Goal: Task Accomplishment & Management: Use online tool/utility

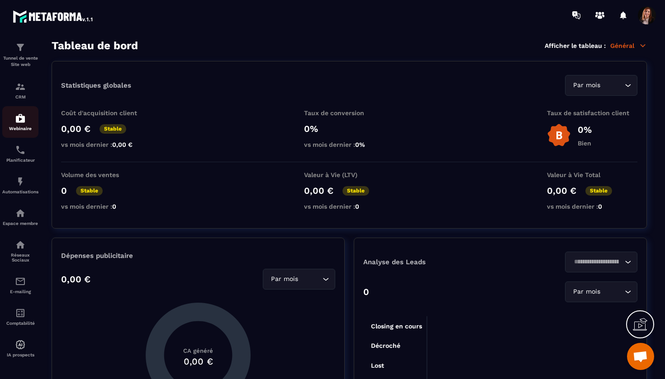
scroll to position [33, 0]
click at [21, 216] on img at bounding box center [20, 213] width 11 height 11
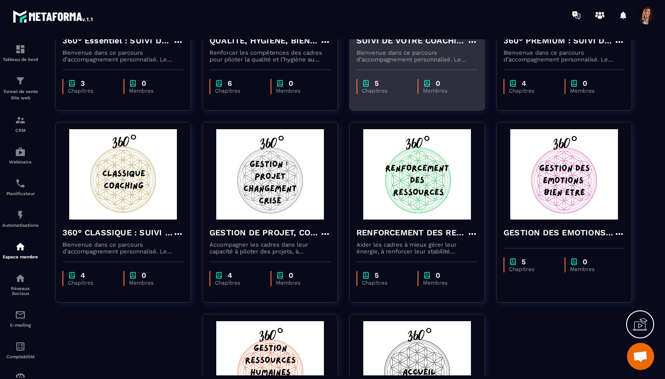
scroll to position [179, 0]
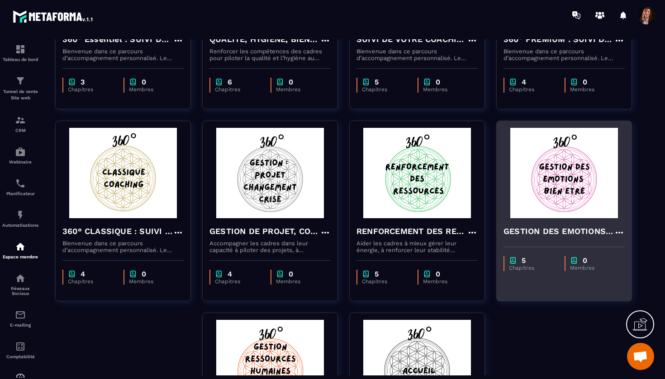
click at [564, 232] on h4 "GESTION DES EMOTIONS ET DE VOTRE BIEN ETRE" at bounding box center [558, 231] width 110 height 13
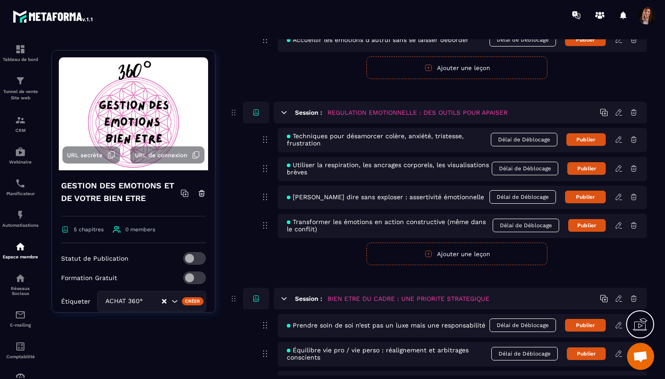
scroll to position [94, 0]
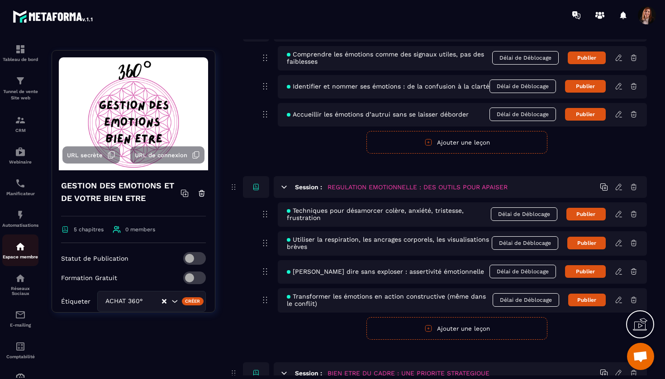
click at [20, 247] on img at bounding box center [20, 246] width 11 height 11
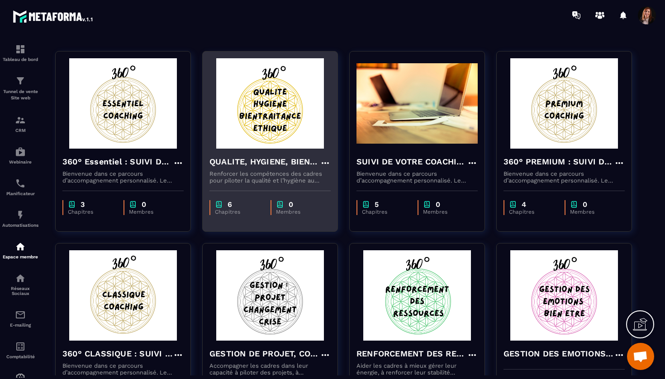
scroll to position [67, 0]
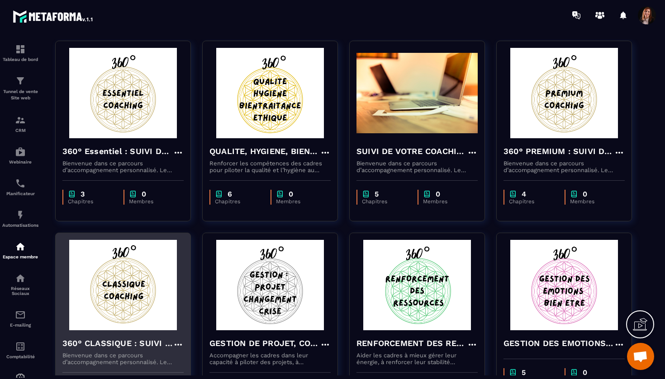
click at [138, 349] on h4 "360° CLASSIQUE : SUIVI DE VOTRE COACHING" at bounding box center [117, 343] width 110 height 13
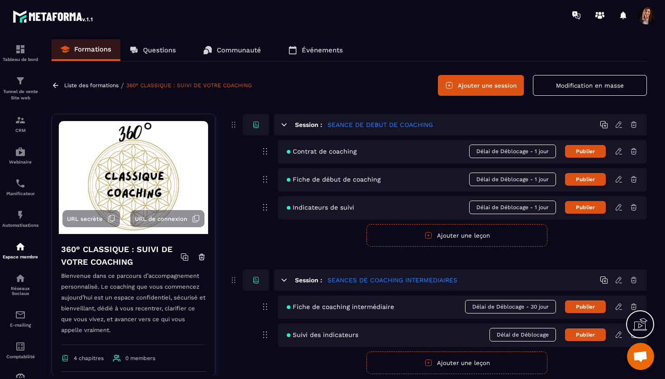
click at [92, 86] on p "Liste des formations" at bounding box center [91, 85] width 54 height 6
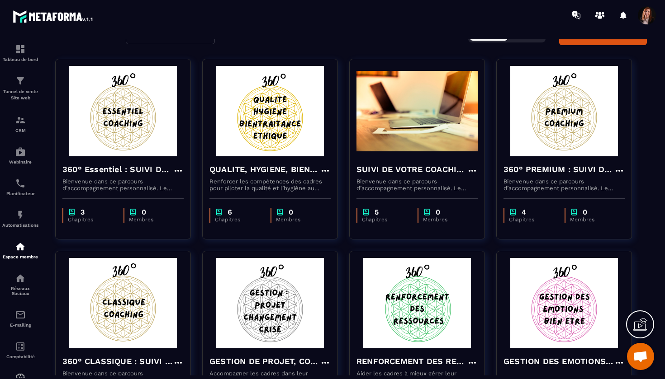
scroll to position [51, 0]
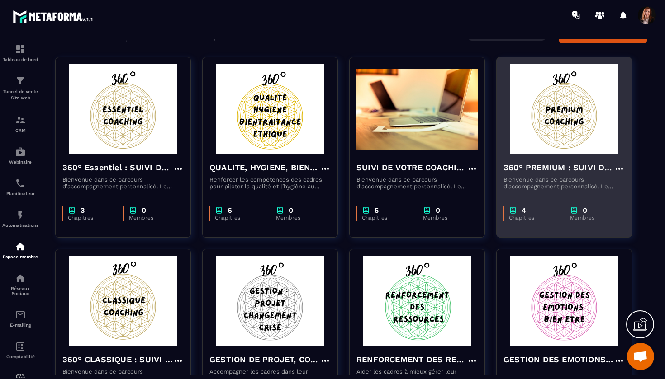
click at [551, 167] on h4 "360° PREMIUM : SUIVI DE VOTRE COACHING" at bounding box center [558, 167] width 110 height 13
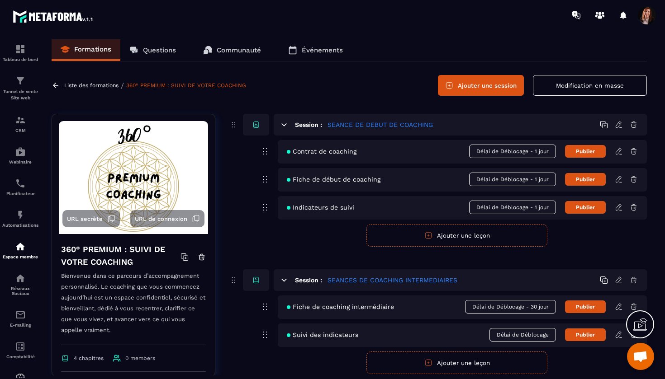
click at [509, 84] on button "Ajouter une session" at bounding box center [481, 85] width 86 height 21
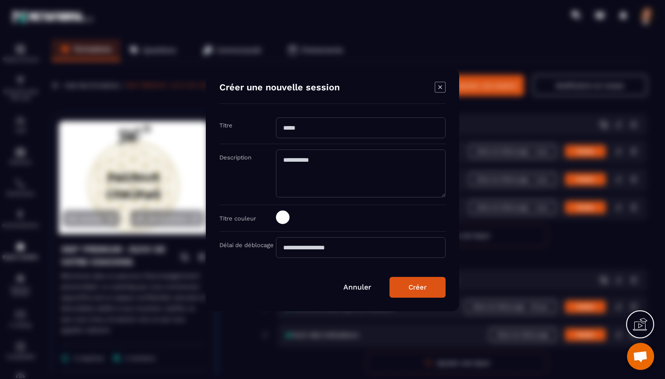
click at [367, 120] on input "Modal window" at bounding box center [361, 128] width 170 height 21
type input "**********"
click at [425, 289] on div "Créer" at bounding box center [417, 288] width 18 height 8
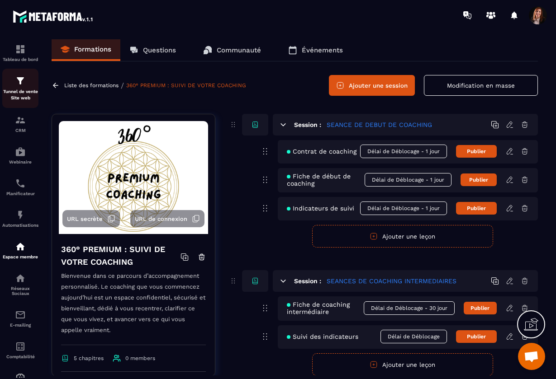
click at [19, 85] on img at bounding box center [20, 81] width 11 height 11
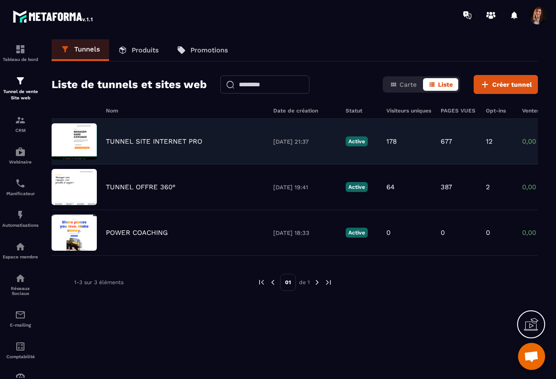
click at [171, 140] on p "TUNNEL SITE INTERNET PRO" at bounding box center [154, 141] width 96 height 8
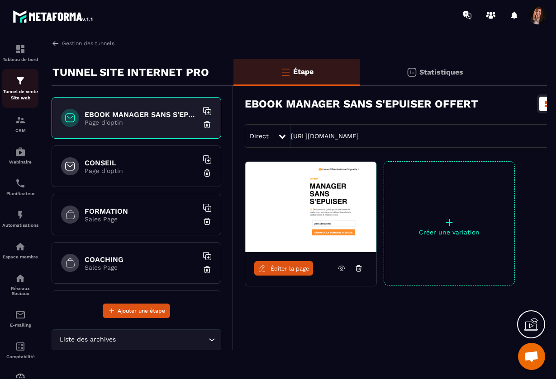
click at [17, 81] on img at bounding box center [20, 81] width 11 height 11
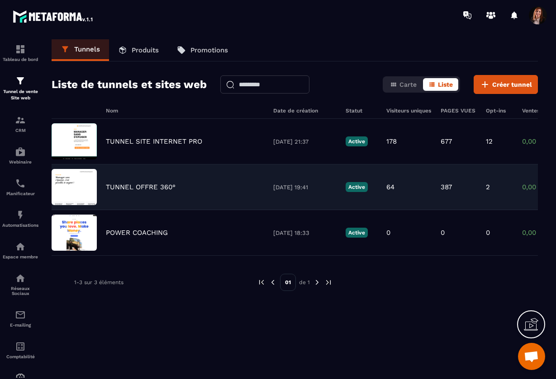
click at [127, 191] on div "TUNNEL OFFRE 360° [DATE] 19:41 Active 64 387 2 0,00 € 0" at bounding box center [295, 188] width 486 height 46
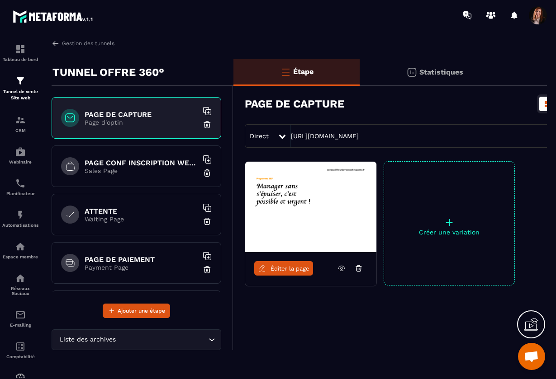
click at [121, 166] on h6 "PAGE CONF INSCRIPTION WEBINAIRE" at bounding box center [141, 163] width 113 height 9
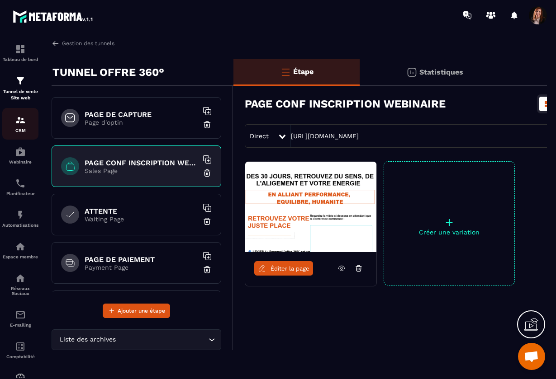
click at [19, 123] on img at bounding box center [20, 120] width 11 height 11
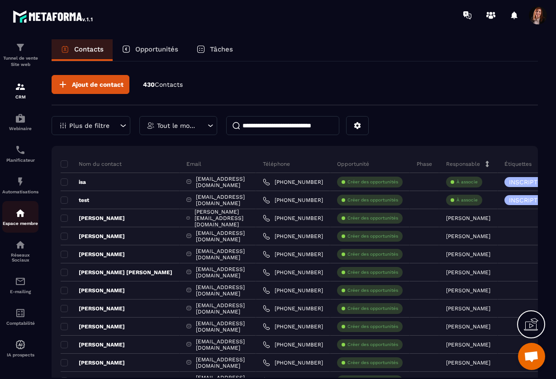
scroll to position [33, 0]
click at [18, 89] on img at bounding box center [20, 86] width 11 height 11
click at [21, 92] on img at bounding box center [20, 86] width 11 height 11
